Goal: Information Seeking & Learning: Check status

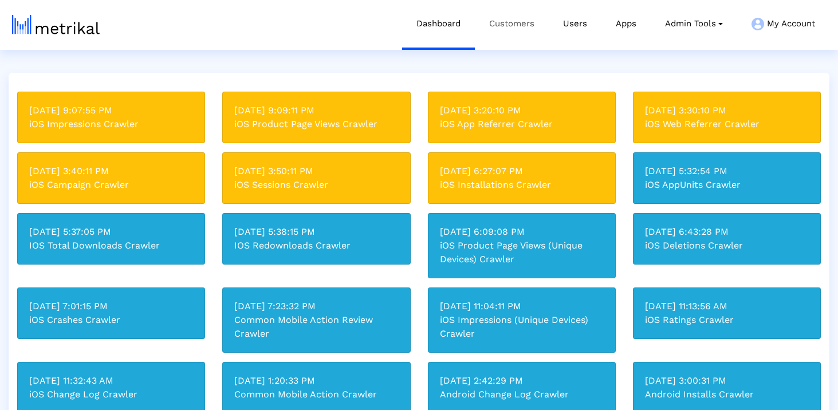
click at [521, 21] on link "Customers" at bounding box center [512, 24] width 74 height 48
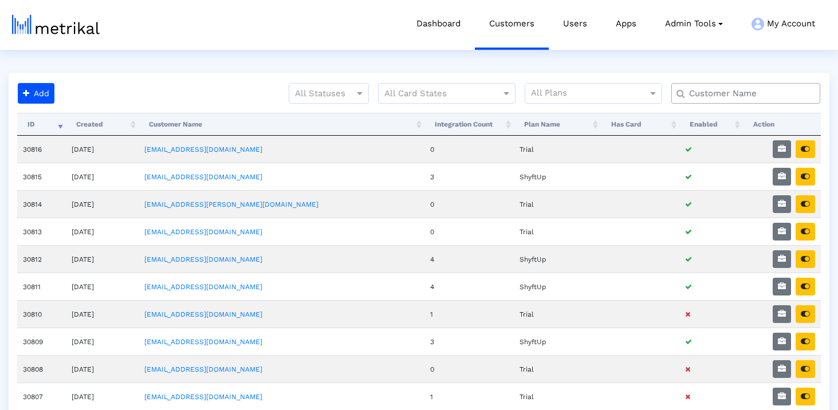
click at [699, 93] on input "text" at bounding box center [748, 94] width 135 height 12
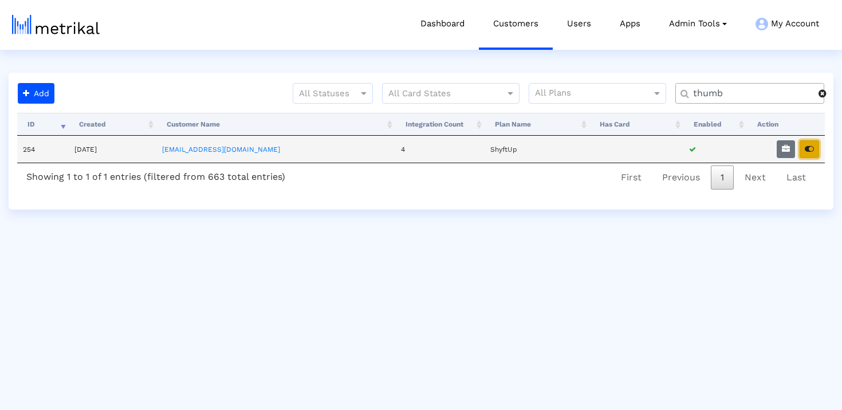
click at [810, 146] on icon "button" at bounding box center [809, 149] width 9 height 8
click at [528, 15] on link "Customers" at bounding box center [516, 24] width 74 height 48
click at [694, 95] on input "thumb" at bounding box center [752, 94] width 134 height 12
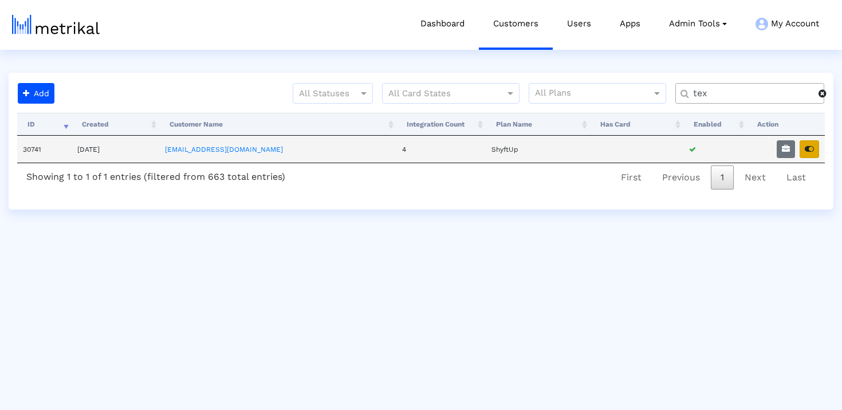
type input "tex"
click at [814, 153] on button "button" at bounding box center [809, 149] width 19 height 18
click at [451, 210] on html "Dashboard Customers Users Apps Admin Tools Task Manager Subscription Manager Pl…" at bounding box center [421, 105] width 842 height 210
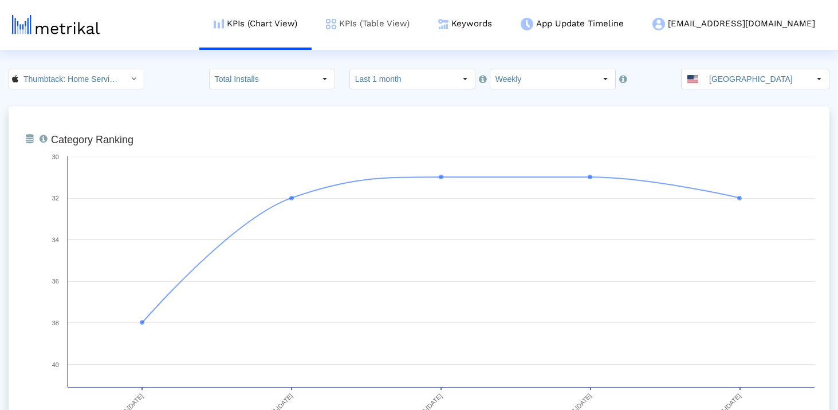
click at [406, 28] on link "KPIs (Table View)" at bounding box center [368, 24] width 112 height 48
click at [507, 34] on link "Keywords" at bounding box center [465, 24] width 83 height 48
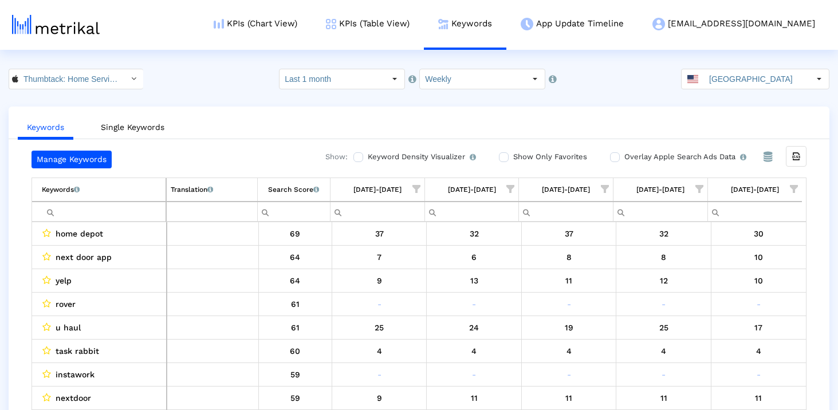
click at [103, 217] on input "Filter cell" at bounding box center [104, 211] width 124 height 19
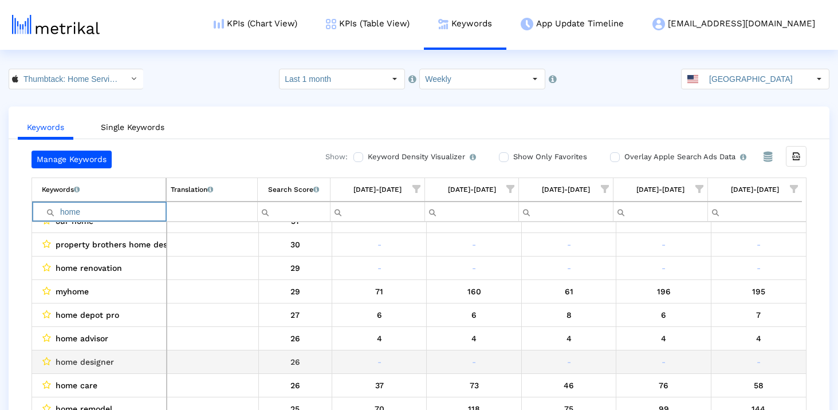
scroll to position [275, 0]
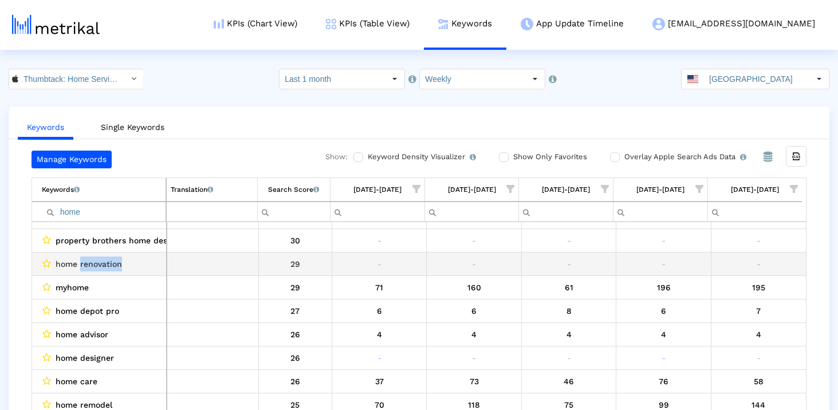
drag, startPoint x: 126, startPoint y: 267, endPoint x: 81, endPoint y: 268, distance: 45.3
click at [81, 268] on div "home renovation" at bounding box center [102, 264] width 120 height 15
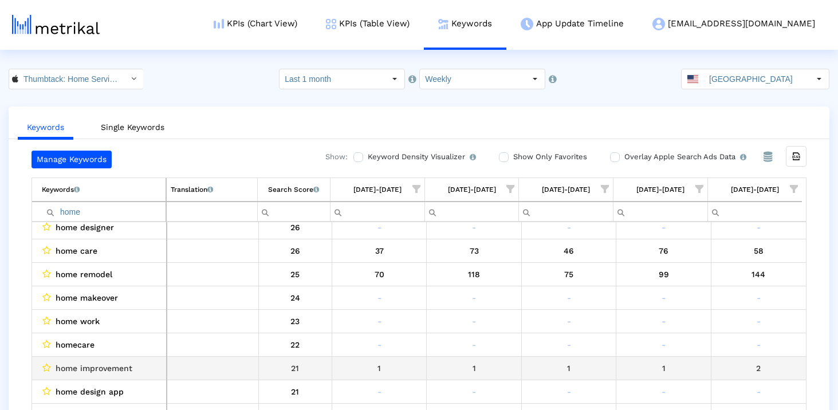
scroll to position [413, 0]
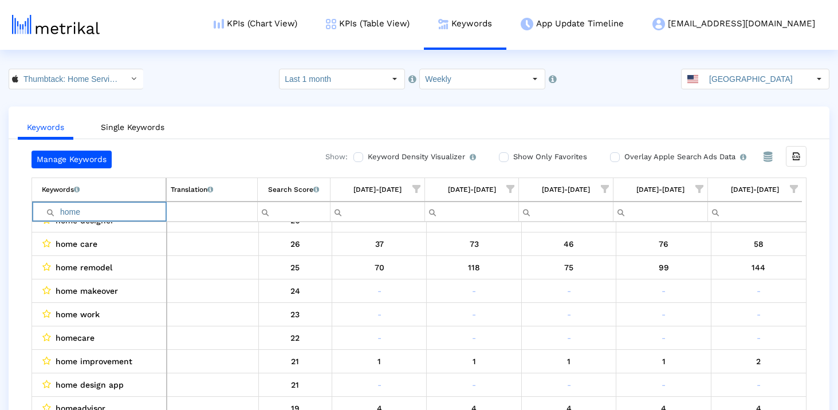
click at [100, 206] on input "home" at bounding box center [104, 211] width 124 height 19
click at [99, 210] on input "home" at bounding box center [104, 211] width 124 height 19
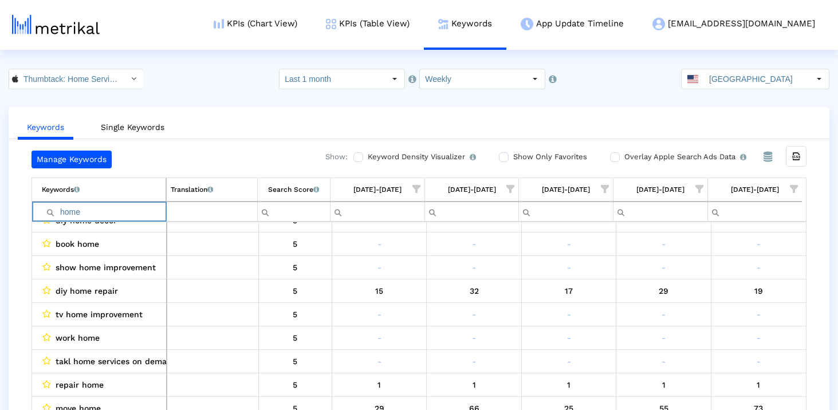
scroll to position [0, 0]
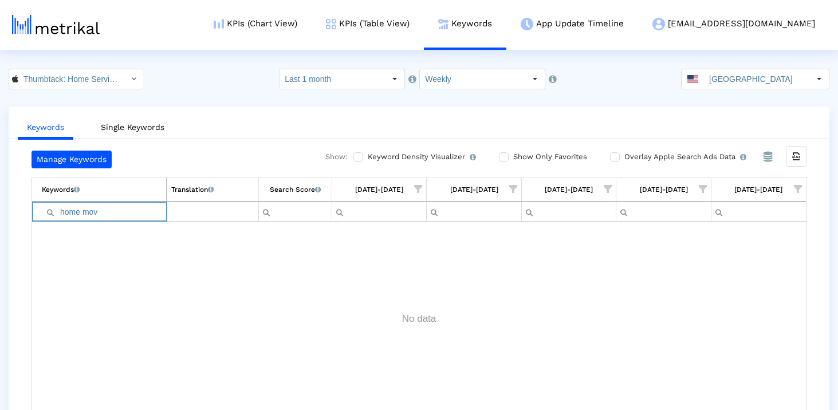
click at [98, 210] on input "home mov" at bounding box center [104, 211] width 124 height 19
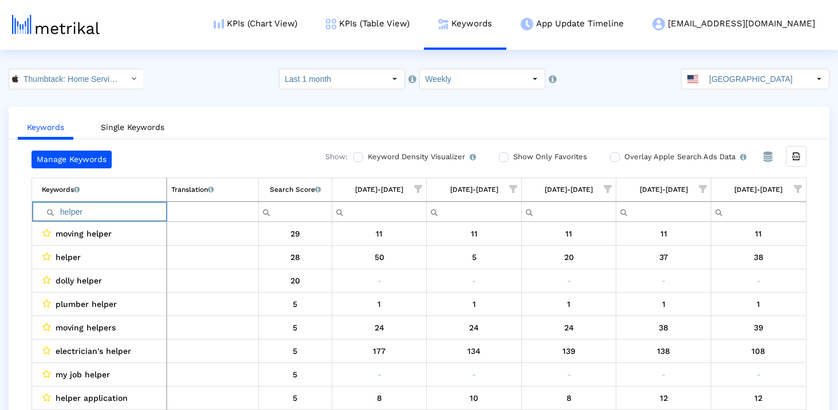
click at [132, 207] on input "helper" at bounding box center [104, 211] width 124 height 19
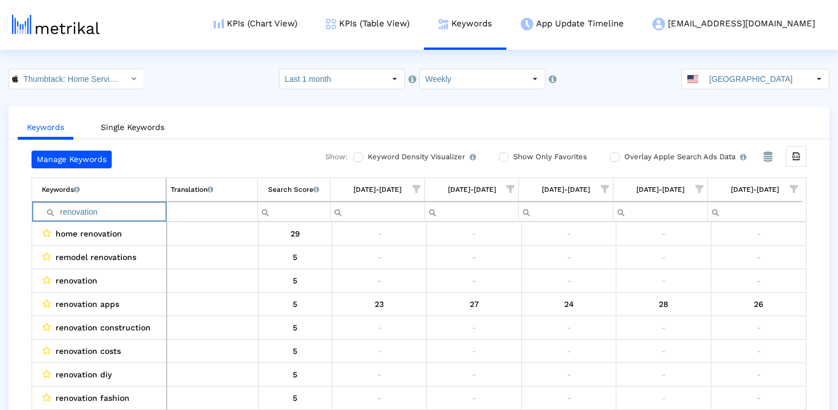
click at [85, 211] on input "renovation" at bounding box center [104, 211] width 124 height 19
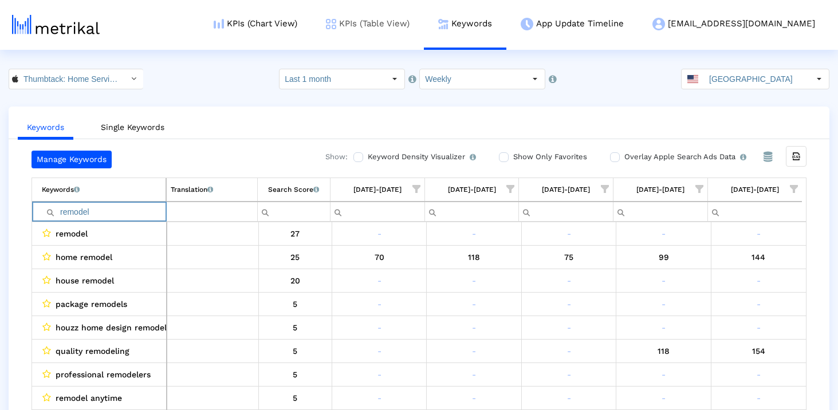
type input "remodel"
click at [95, 210] on input "remodel" at bounding box center [104, 211] width 124 height 19
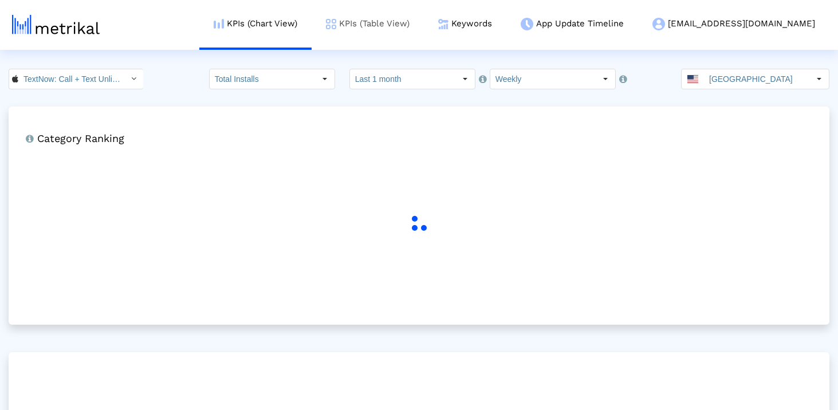
click at [423, 21] on link "KPIs (Table View)" at bounding box center [368, 24] width 112 height 48
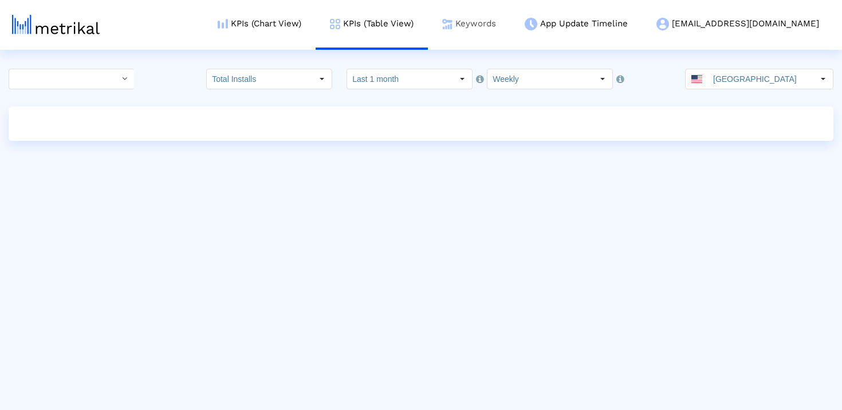
click at [511, 30] on link "Keywords" at bounding box center [469, 24] width 83 height 48
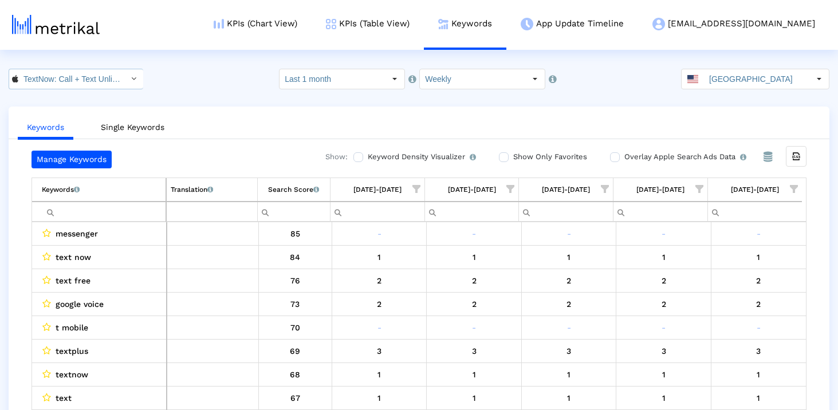
click at [101, 78] on input "TextNow: Call + Text Unlimited < 314716233 >" at bounding box center [69, 78] width 103 height 19
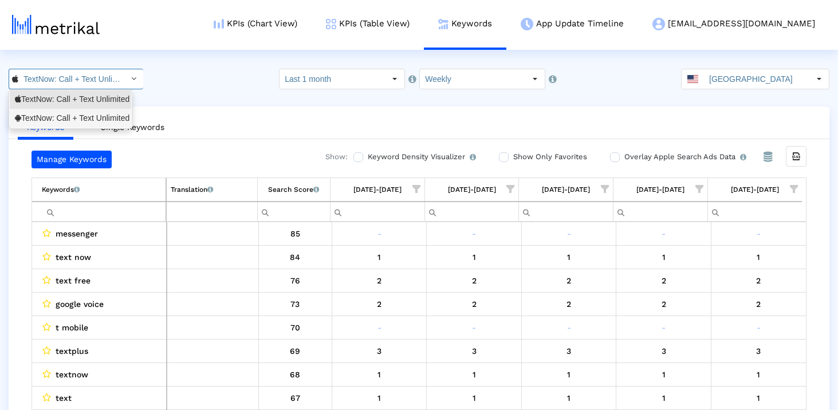
click at [97, 116] on div "TextNow: Call + Text Unlimited <com.enflick.android.TextNow>" at bounding box center [70, 118] width 111 height 11
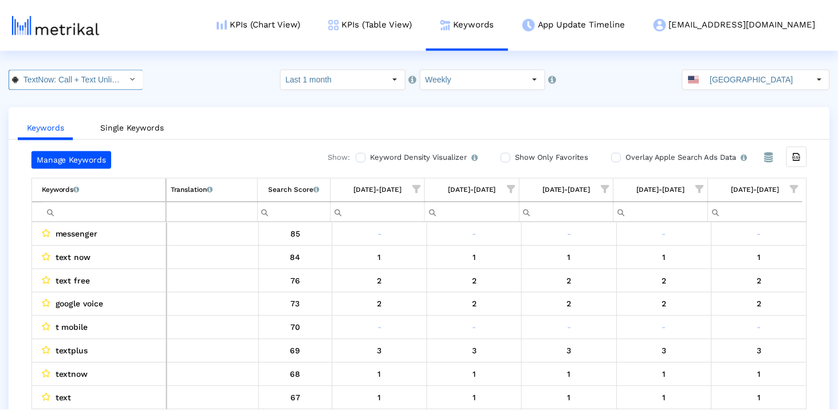
scroll to position [0, 144]
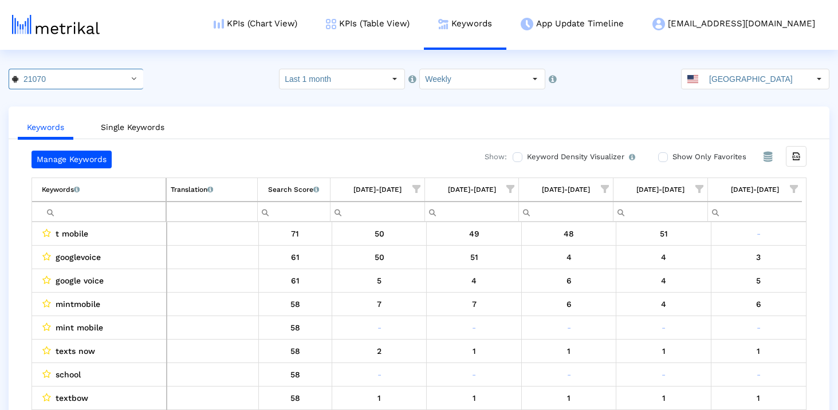
click at [588, 107] on div "Keywords Single Keywords Manage Keywords Show: Keyword Density Visualizer Turn …" at bounding box center [419, 270] width 821 height 327
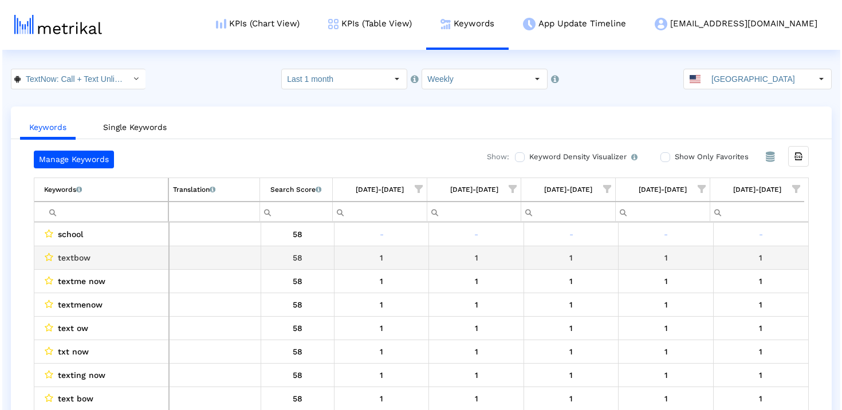
scroll to position [0, 0]
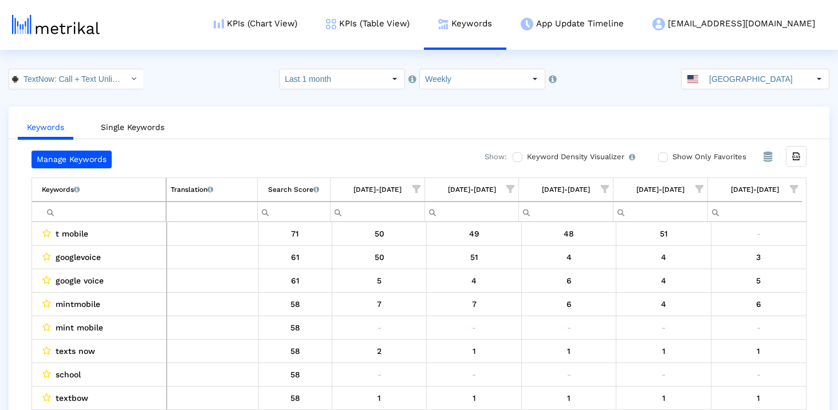
click at [128, 211] on input "Filter cell" at bounding box center [104, 211] width 124 height 19
click at [507, 23] on link "Keywords" at bounding box center [465, 24] width 83 height 48
click at [424, 21] on link "KPIs (Table View)" at bounding box center [368, 24] width 112 height 48
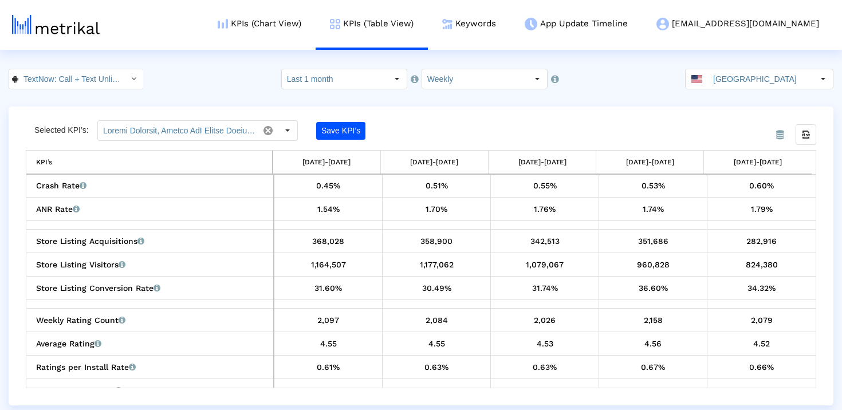
scroll to position [296, 0]
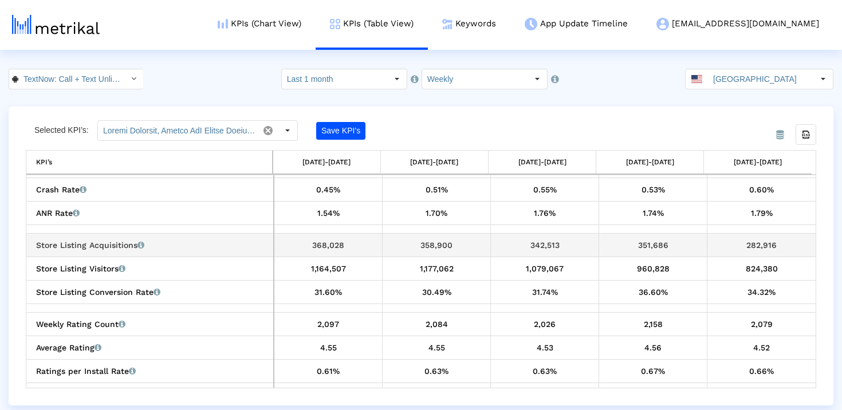
click at [763, 244] on div "282,916" at bounding box center [762, 245] width 100 height 15
copy div "282,916"
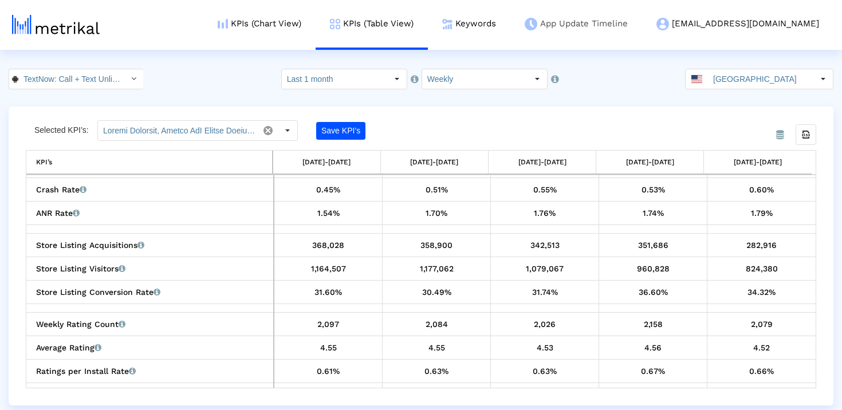
copy div "282,916"
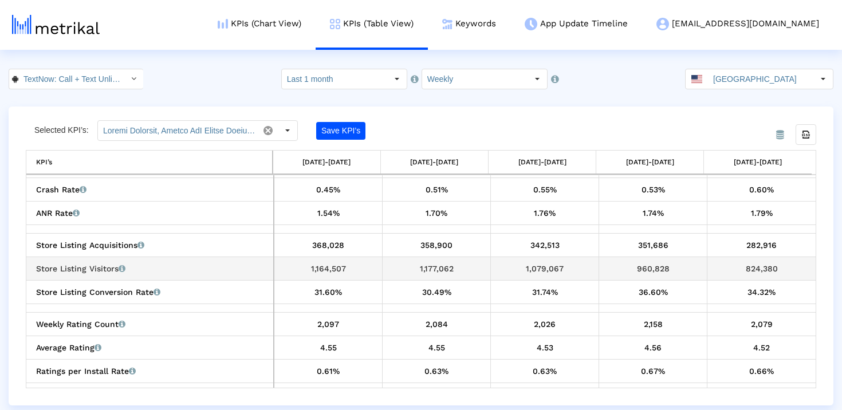
click at [741, 265] on div "824,380" at bounding box center [762, 268] width 100 height 15
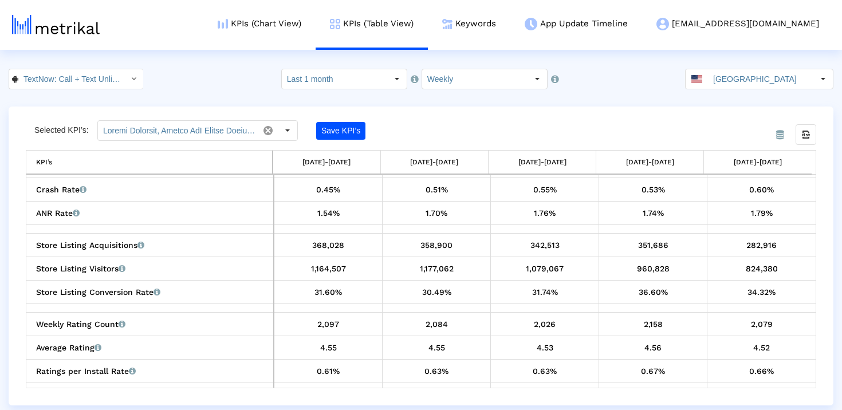
copy div "824,380"
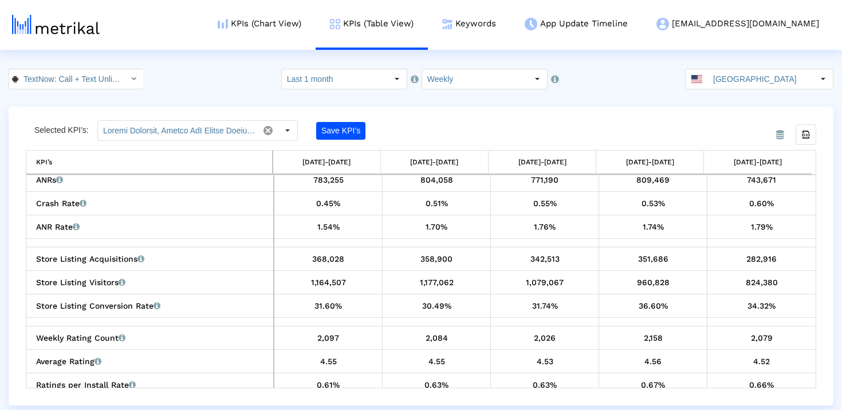
scroll to position [270, 0]
